Goal: Use online tool/utility

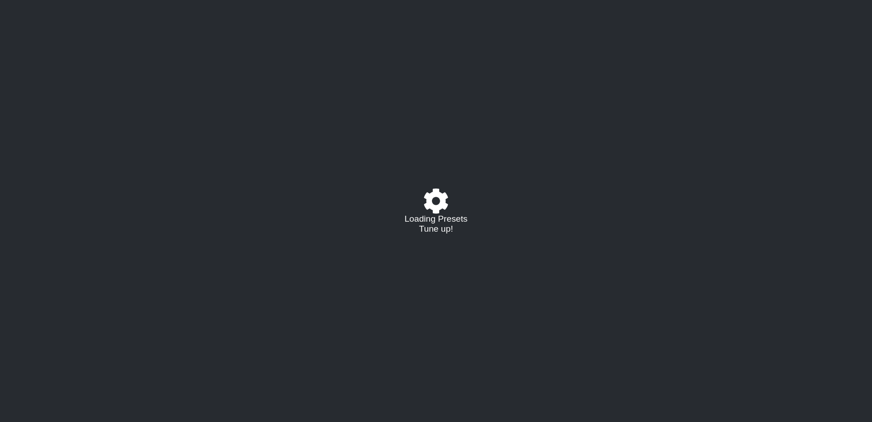
select select "/021796426927"
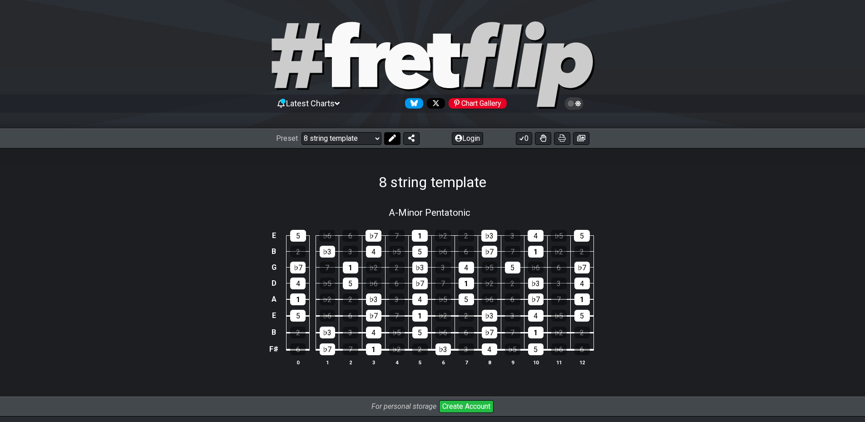
click at [387, 137] on button at bounding box center [392, 138] width 16 height 13
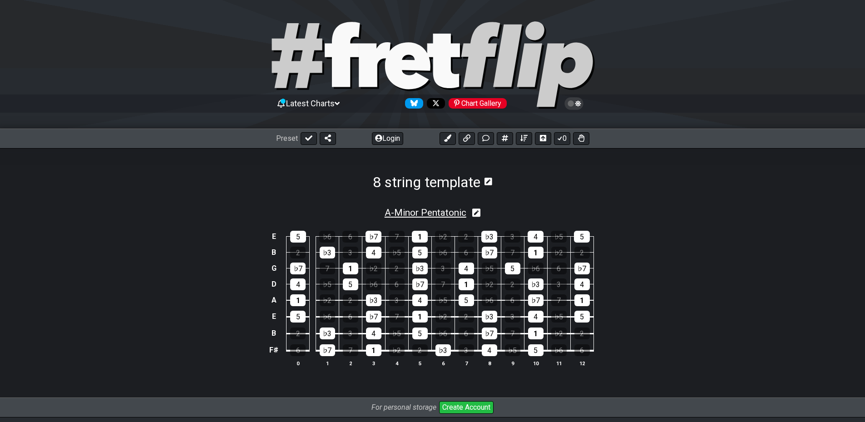
click at [399, 210] on span "A - Minor Pentatonic" at bounding box center [425, 212] width 82 height 11
select select "A"
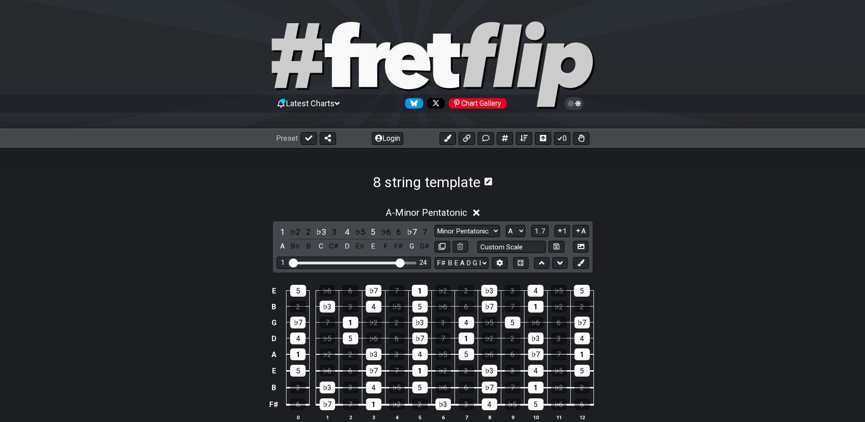
drag, startPoint x: 345, startPoint y: 265, endPoint x: 398, endPoint y: 256, distance: 53.7
click at [398, 262] on input "Visible fret range" at bounding box center [353, 262] width 129 height 0
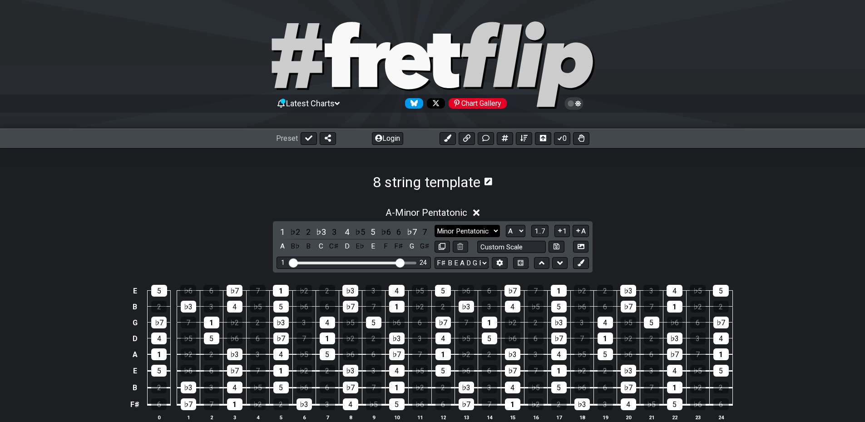
click at [484, 230] on select "Minor Pentatonic Major 3rds Minor Pentatonic Major Pentatonic Minor Blues Major…" at bounding box center [466, 231] width 65 height 12
select select "Sym. Dim. / Half-Whole"
click at [434, 225] on select "Minor Pentatonic Major 3rds Minor Pentatonic Major Pentatonic Minor Blues Major…" at bounding box center [466, 231] width 65 height 12
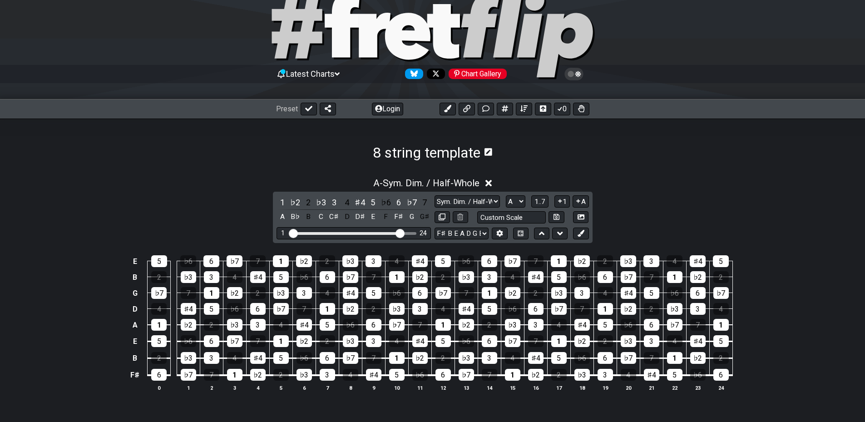
scroll to position [45, 0]
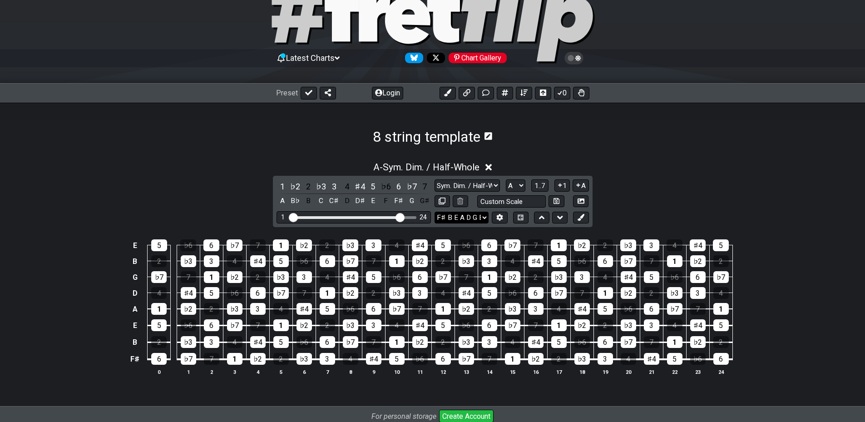
click at [457, 217] on select "F♯ B E A D G B E F♯ B E A D G B E E A D G B E B E A D F♯ B A D G C E A D A D G …" at bounding box center [461, 218] width 54 height 12
select select "A E A D G B E"
click at [434, 212] on select "F♯ B E A D G B E F♯ B E A D G B E E A D G B E B E A D F♯ B A D G C E A D A D G …" at bounding box center [461, 218] width 54 height 12
